Goal: Information Seeking & Learning: Check status

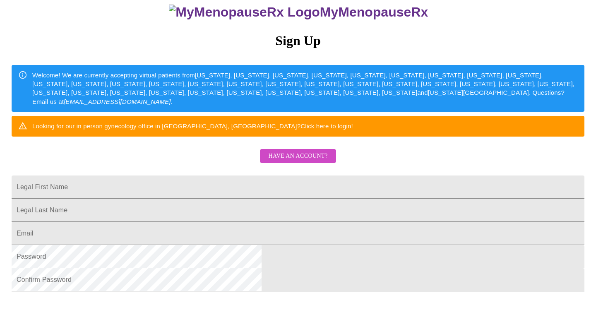
scroll to position [141, 0]
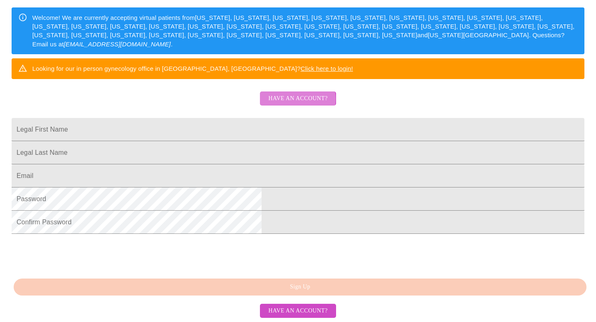
click at [295, 94] on span "Have an account?" at bounding box center [297, 99] width 59 height 10
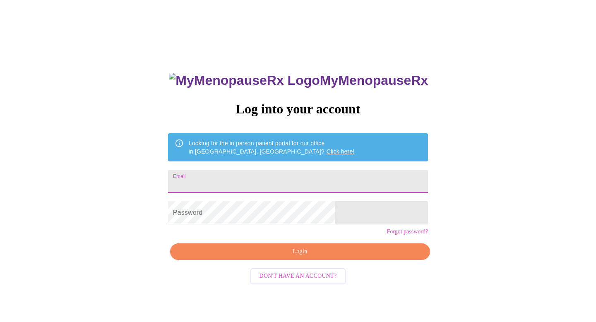
click at [268, 178] on input "Email" at bounding box center [298, 181] width 260 height 23
type input "[EMAIL_ADDRESS][DOMAIN_NAME]"
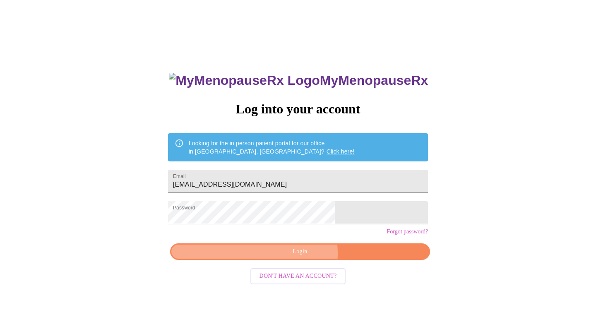
click at [292, 257] on span "Login" at bounding box center [300, 252] width 241 height 10
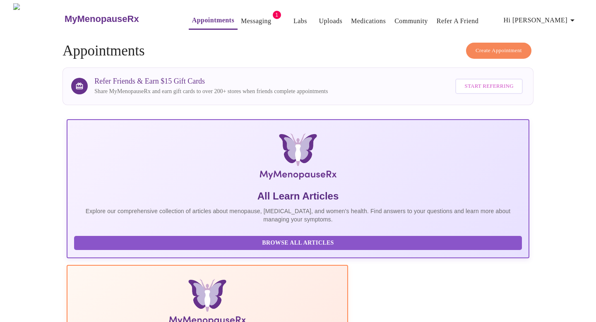
click at [245, 15] on link "Messaging" at bounding box center [256, 21] width 30 height 12
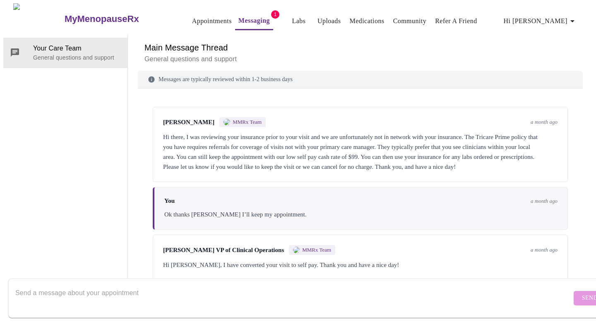
click at [158, 285] on textarea "Send a message about your appointment" at bounding box center [293, 298] width 557 height 27
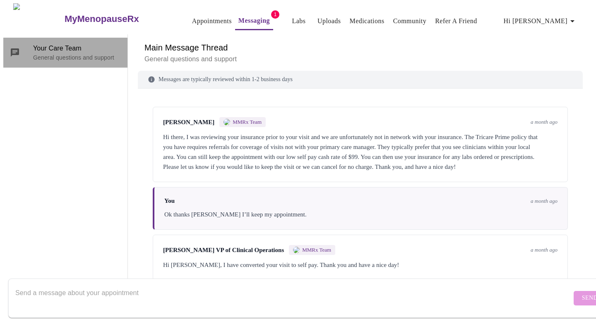
click at [36, 53] on p "General questions and support" at bounding box center [77, 57] width 88 height 8
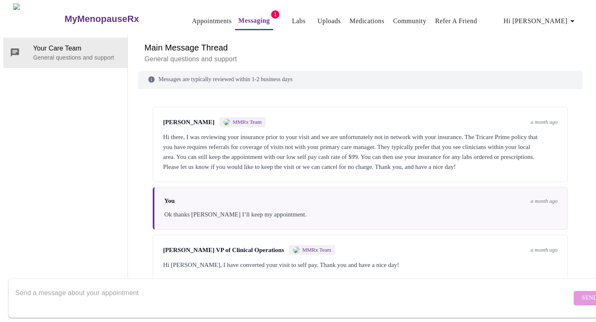
click at [84, 73] on div "Your Care Team General questions and support" at bounding box center [65, 161] width 125 height 255
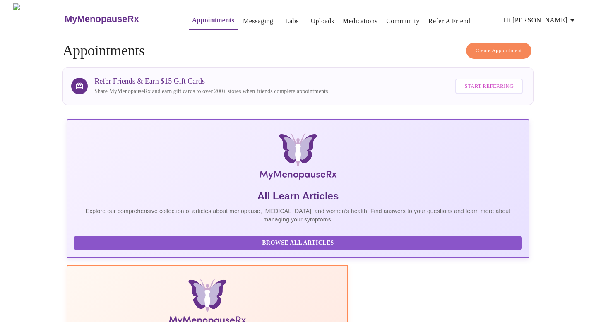
click at [285, 19] on link "Labs" at bounding box center [292, 21] width 14 height 12
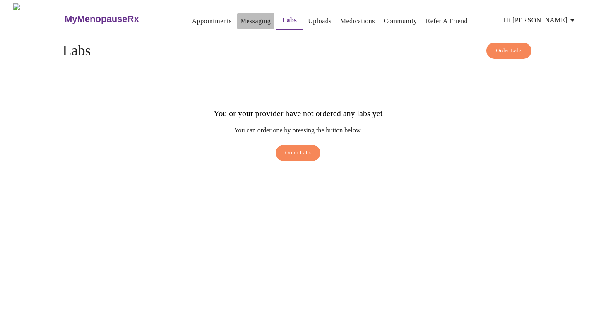
click at [251, 20] on link "Messaging" at bounding box center [256, 21] width 30 height 12
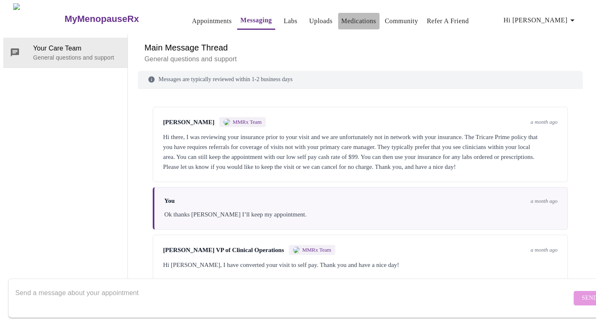
click at [338, 13] on button "Medications" at bounding box center [358, 21] width 41 height 17
click at [351, 15] on link "Medications" at bounding box center [359, 21] width 35 height 12
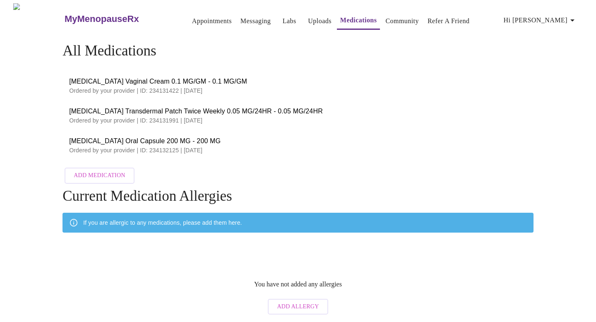
drag, startPoint x: 217, startPoint y: 153, endPoint x: 64, endPoint y: 77, distance: 171.3
click at [64, 77] on ul "[MEDICAL_DATA] Vaginal Cream 0.1 MG/GM - 0.1 MG/GM Ordered by your provider | I…" at bounding box center [298, 116] width 471 height 96
copy ul "[MEDICAL_DATA] Vaginal Cream 0.1 MG/GM - 0.1 MG/GM Ordered by your provider | I…"
click at [236, 142] on span "[MEDICAL_DATA] Oral Capsule 200 MG - 200 MG" at bounding box center [298, 141] width 458 height 10
drag, startPoint x: 219, startPoint y: 148, endPoint x: 184, endPoint y: 147, distance: 34.8
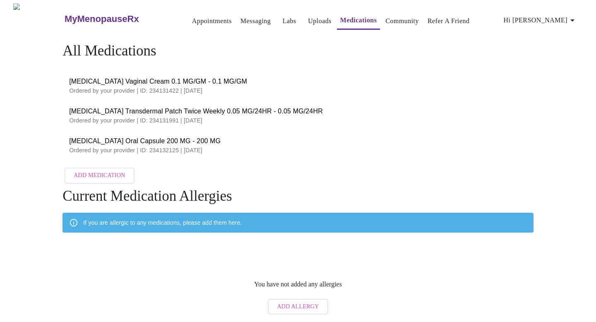
click at [184, 147] on p "Ordered by your provider | ID: 234132125 | [DATE]" at bounding box center [298, 150] width 458 height 8
click at [212, 147] on p "Ordered by your provider | ID: 234132125 | [DATE]" at bounding box center [298, 150] width 458 height 8
drag, startPoint x: 225, startPoint y: 149, endPoint x: 181, endPoint y: 148, distance: 43.9
click at [181, 148] on p "Ordered by your provider | ID: 234132125 | [DATE]" at bounding box center [298, 150] width 458 height 8
copy p "[DATE]"
